Goal: Task Accomplishment & Management: Complete application form

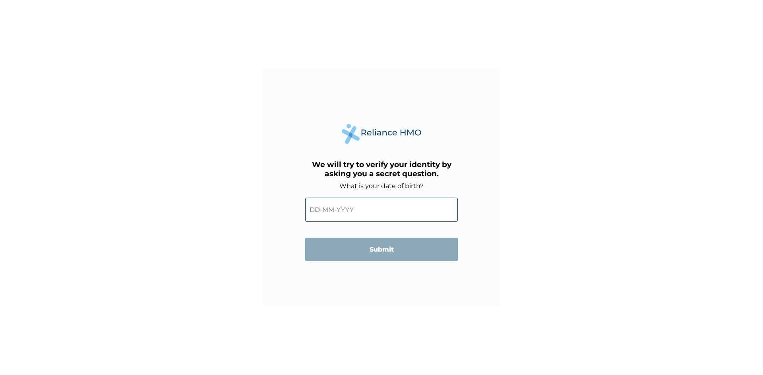
click at [348, 212] on input "text" at bounding box center [381, 210] width 153 height 24
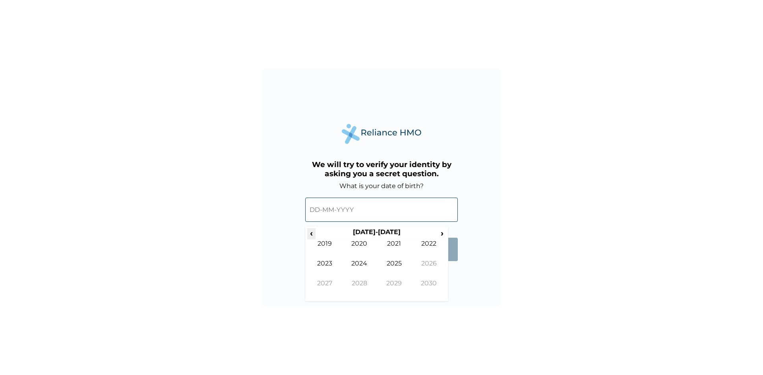
click at [309, 232] on span "‹" at bounding box center [311, 233] width 8 height 10
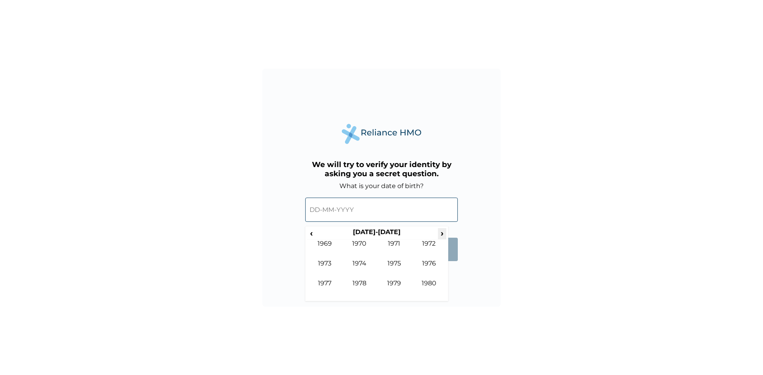
click at [440, 232] on span "›" at bounding box center [442, 233] width 9 height 10
click at [333, 282] on td "1987" at bounding box center [324, 290] width 35 height 20
click at [332, 209] on input "text" at bounding box center [381, 210] width 153 height 24
click at [381, 263] on td "[DATE]" at bounding box center [394, 270] width 35 height 20
click at [315, 213] on input "text" at bounding box center [381, 210] width 153 height 24
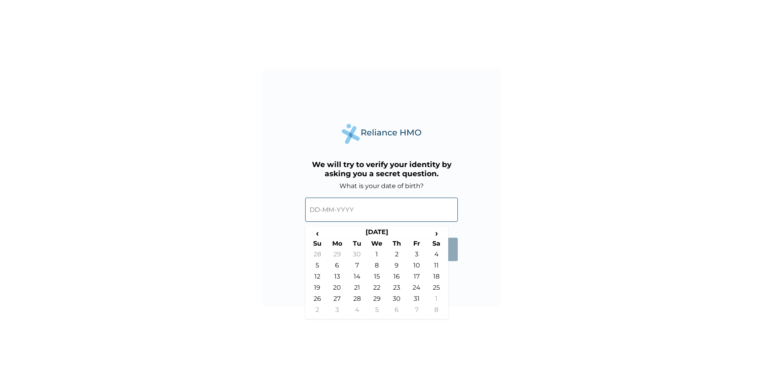
drag, startPoint x: 315, startPoint y: 211, endPoint x: 357, endPoint y: 247, distance: 55.2
click at [315, 212] on input "text" at bounding box center [381, 210] width 153 height 24
click at [374, 253] on td "1" at bounding box center [377, 256] width 20 height 11
type input "[DATE]"
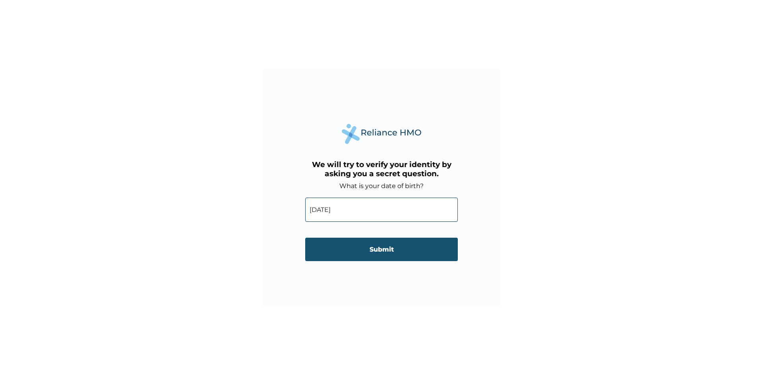
click at [396, 250] on input "Submit" at bounding box center [381, 249] width 153 height 23
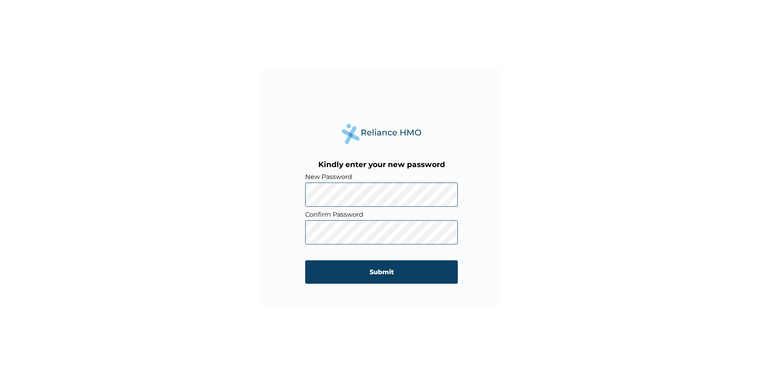
click input "Submit" at bounding box center [381, 272] width 153 height 23
